Goal: Task Accomplishment & Management: Manage account settings

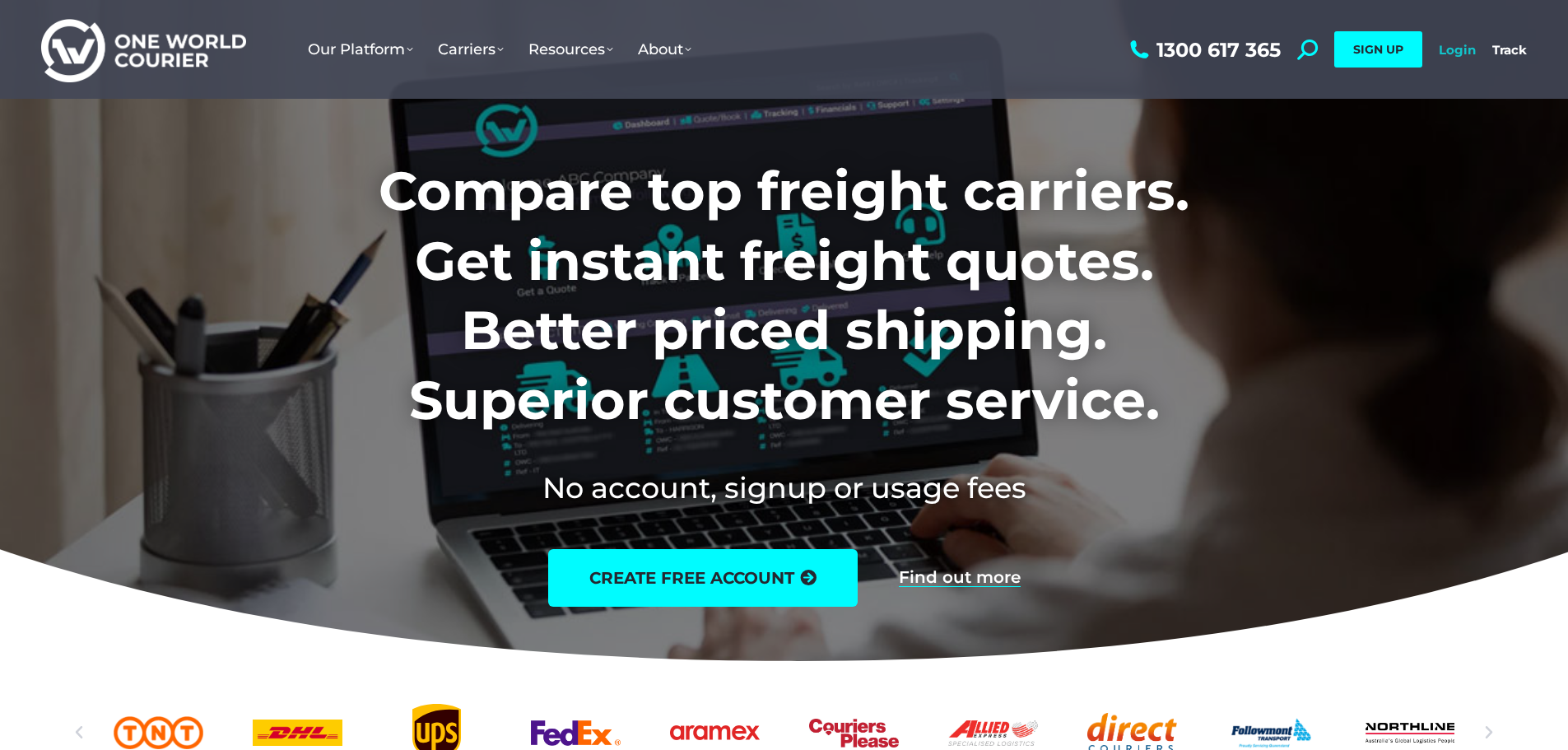
click at [1448, 50] on link "Login" at bounding box center [1457, 50] width 37 height 16
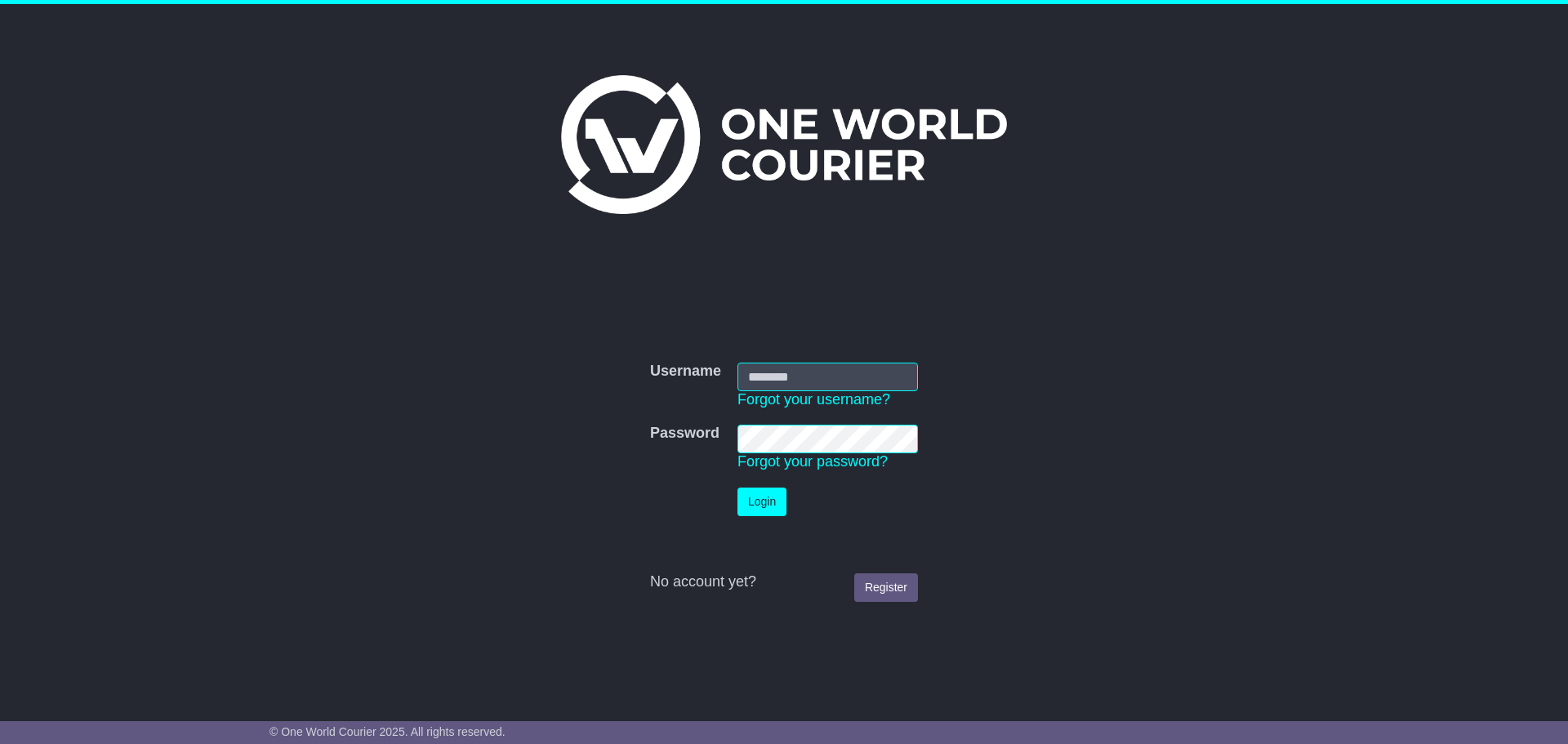
type input "**********"
click at [773, 497] on button "Login" at bounding box center [762, 501] width 49 height 29
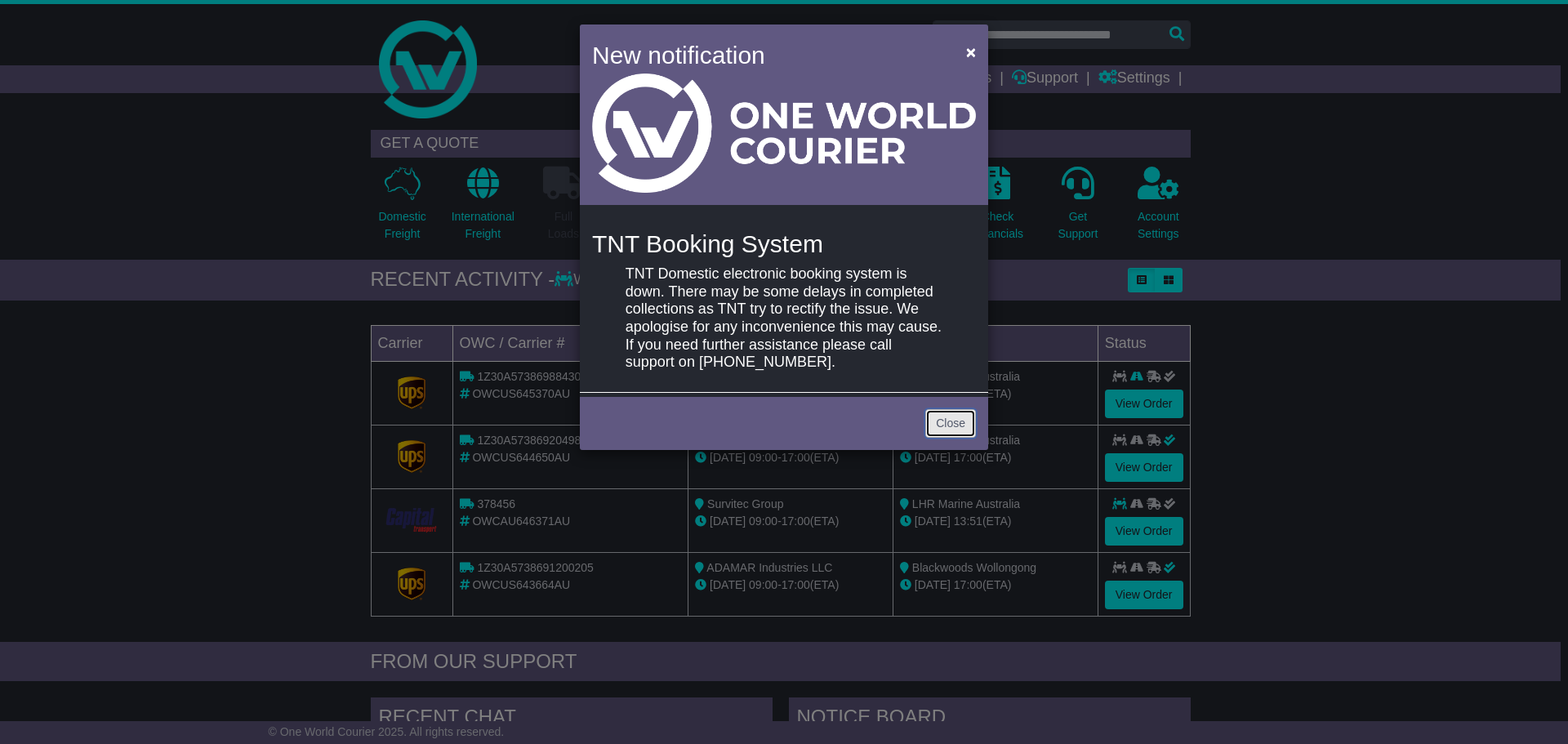
click at [961, 427] on link "Close" at bounding box center [950, 423] width 50 height 29
